Goal: Information Seeking & Learning: Check status

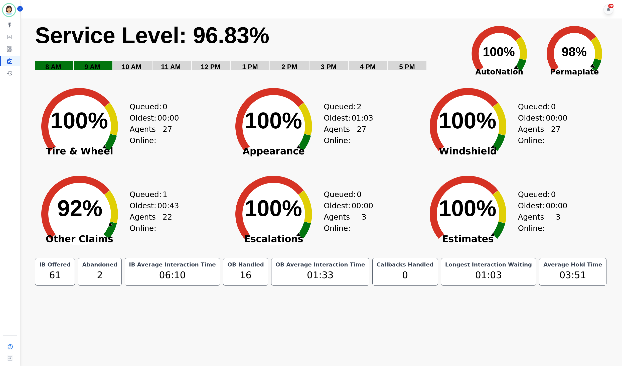
click at [335, 102] on div "Queued: 2" at bounding box center [343, 106] width 38 height 11
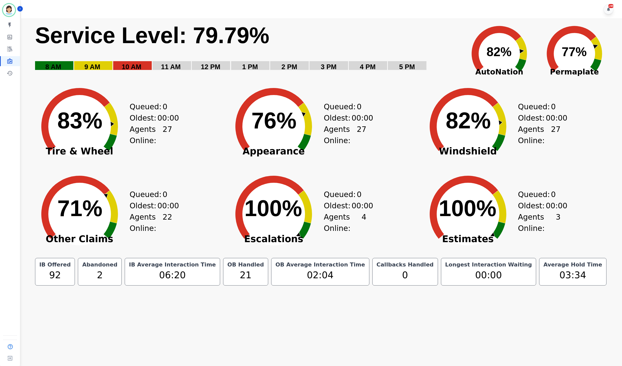
click at [528, 62] on icon "Created with Highcharts 10.3.3 82% ​ 82%" at bounding box center [499, 50] width 75 height 63
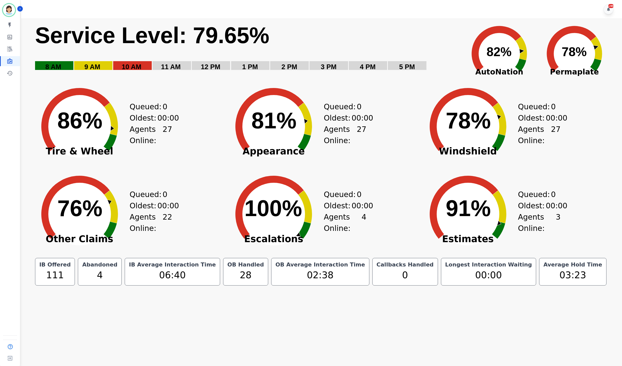
click at [432, 86] on icon "Created with Highcharts 10.3.3 78% ​ 78%" at bounding box center [468, 123] width 100 height 88
click at [438, 63] on rect "Service Level: 0%" at bounding box center [247, 50] width 424 height 56
